Goal: Task Accomplishment & Management: Use online tool/utility

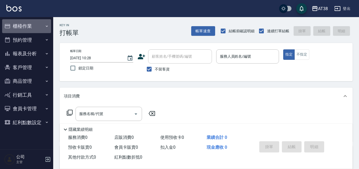
click at [33, 23] on button "櫃檯作業" at bounding box center [26, 26] width 49 height 14
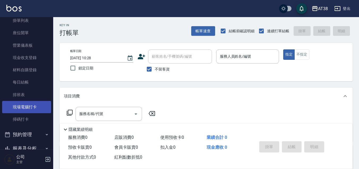
scroll to position [53, 0]
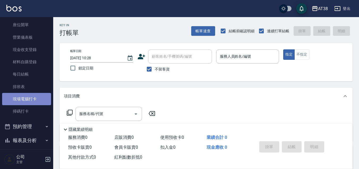
click at [30, 98] on link "現場電腦打卡" at bounding box center [26, 99] width 49 height 12
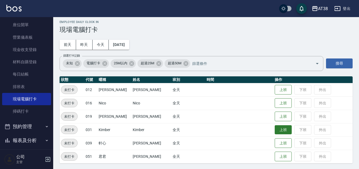
scroll to position [4, 0]
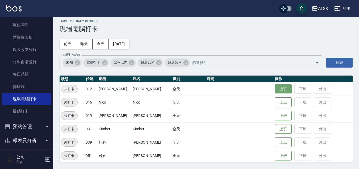
click at [281, 85] on button "上班" at bounding box center [283, 88] width 17 height 9
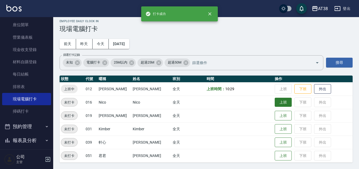
click at [284, 102] on button "上班" at bounding box center [283, 101] width 17 height 9
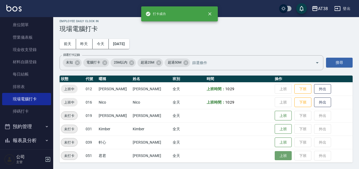
click at [282, 155] on button "上班" at bounding box center [283, 155] width 17 height 9
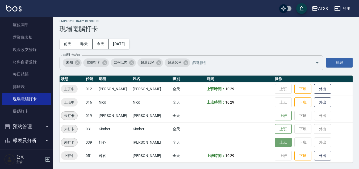
click at [277, 142] on button "上班" at bounding box center [283, 141] width 17 height 9
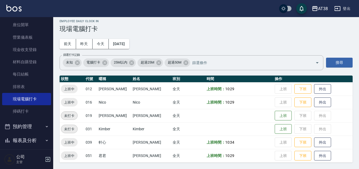
click at [275, 134] on td "上班 下班 外出" at bounding box center [313, 128] width 79 height 13
click at [280, 133] on td "上班 下班 外出" at bounding box center [313, 128] width 79 height 13
click at [282, 128] on button "上班" at bounding box center [283, 128] width 17 height 9
